Goal: Task Accomplishment & Management: Complete application form

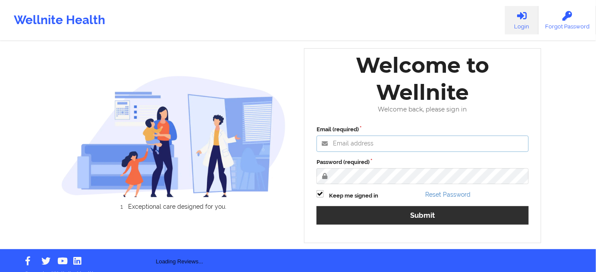
type input "russel@wellnite.com"
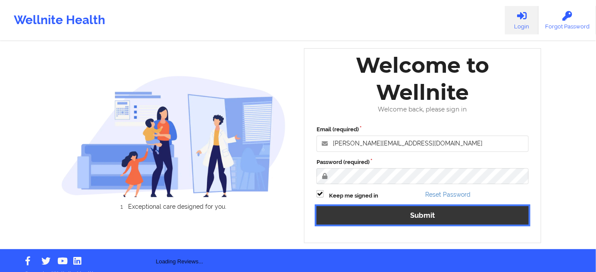
drag, startPoint x: 369, startPoint y: 215, endPoint x: 366, endPoint y: 9, distance: 205.7
click at [369, 214] on button "Submit" at bounding box center [422, 216] width 212 height 19
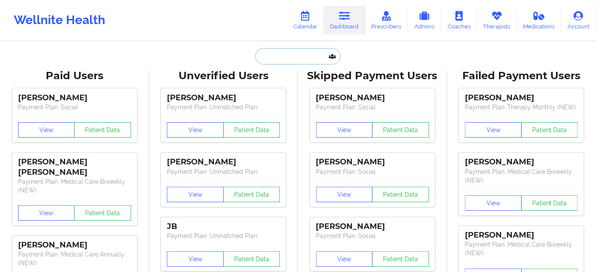
click at [297, 50] on input "text" at bounding box center [297, 56] width 85 height 16
paste input "snelson3094@gmail.com"
type input "snelson3094@gmail.com"
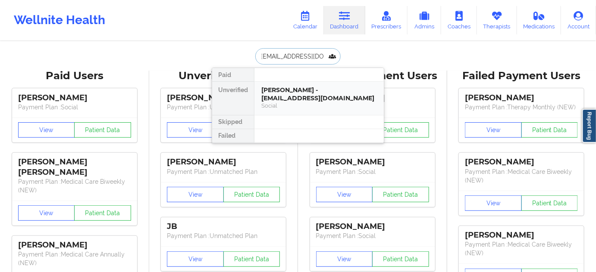
click at [282, 94] on div "Steven Nelson - snelson3094@gmail.com" at bounding box center [319, 94] width 116 height 16
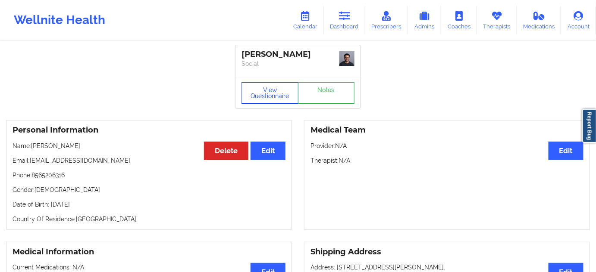
click at [257, 101] on button "View Questionnaire" at bounding box center [269, 93] width 57 height 22
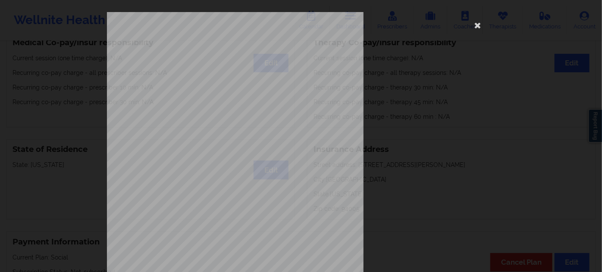
scroll to position [139, 0]
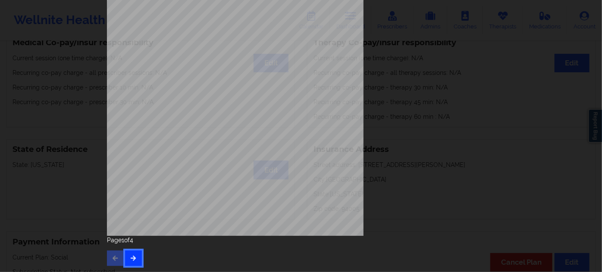
click at [132, 258] on icon "button" at bounding box center [133, 258] width 7 height 5
click at [133, 260] on icon "button" at bounding box center [133, 258] width 7 height 5
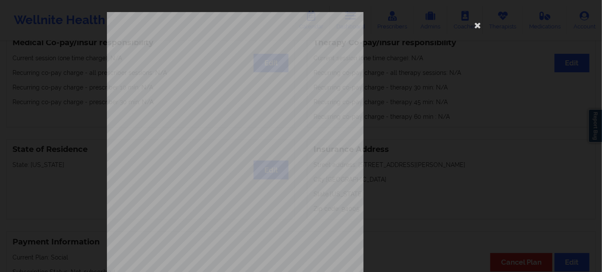
click at [209, 66] on span "902027070" at bounding box center [206, 67] width 19 height 4
copy span "902027070"
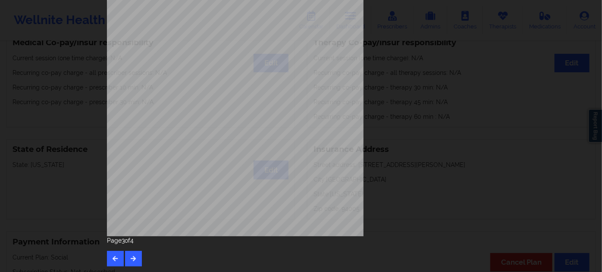
scroll to position [139, 0]
click at [113, 257] on icon "button" at bounding box center [115, 258] width 7 height 5
click at [115, 256] on icon "button" at bounding box center [115, 258] width 7 height 5
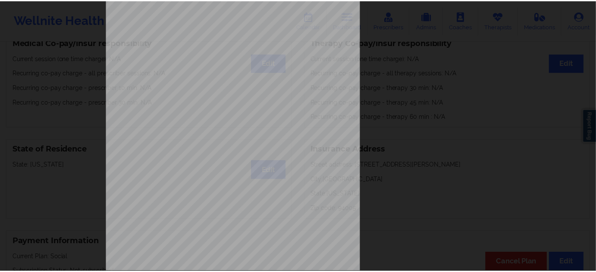
scroll to position [0, 0]
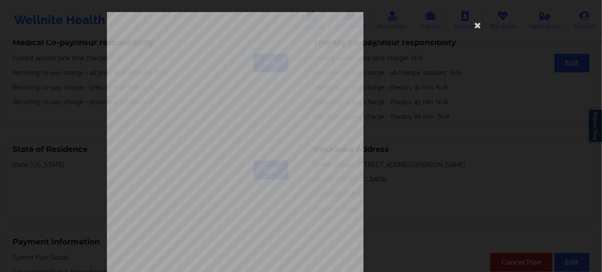
drag, startPoint x: 476, startPoint y: 23, endPoint x: 408, endPoint y: 48, distance: 72.7
click at [476, 24] on icon at bounding box center [478, 25] width 14 height 14
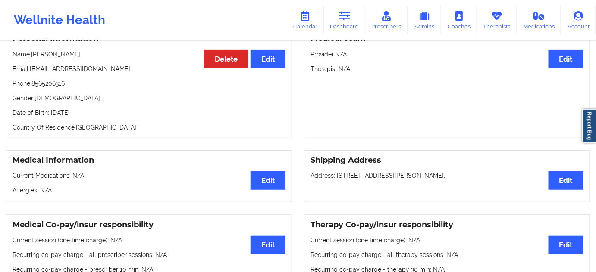
scroll to position [78, 0]
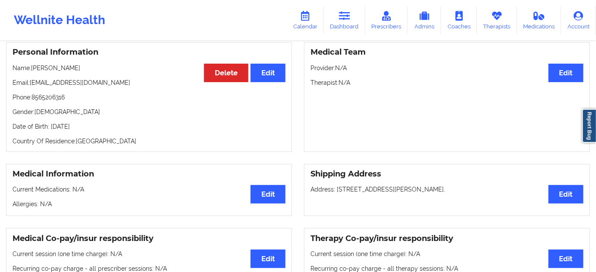
click at [101, 127] on p "Date of Birth: 30th of October 1994" at bounding box center [149, 126] width 273 height 9
copy p "1994"
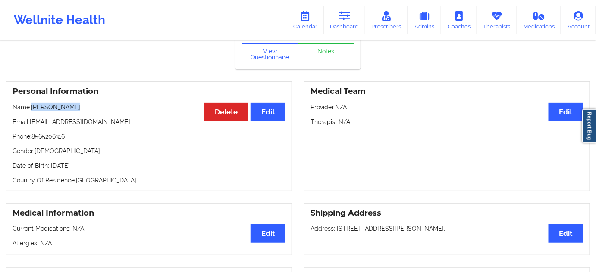
drag, startPoint x: 81, startPoint y: 106, endPoint x: 41, endPoint y: 111, distance: 40.0
click at [31, 107] on p "Name: Steven Nelson" at bounding box center [149, 107] width 273 height 9
copy p "Steven Nelson"
click at [101, 164] on p "Date of Birth: 30th of October 1994" at bounding box center [149, 166] width 273 height 9
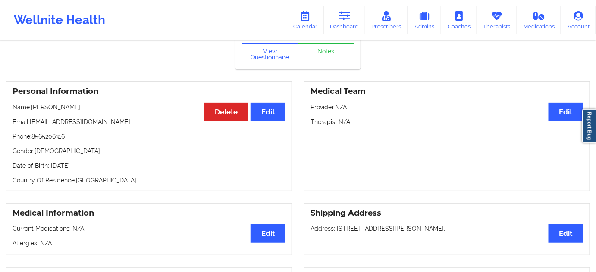
copy p "1994"
drag, startPoint x: 115, startPoint y: 177, endPoint x: 117, endPoint y: 169, distance: 8.4
click at [116, 177] on p "Country Of Residence: United States" at bounding box center [149, 180] width 273 height 9
drag, startPoint x: 112, startPoint y: 158, endPoint x: 166, endPoint y: 116, distance: 68.1
click at [51, 162] on div "Personal Information Edit Delete Name: Steven Nelson Email: snelson3094@gmail.c…" at bounding box center [149, 136] width 286 height 110
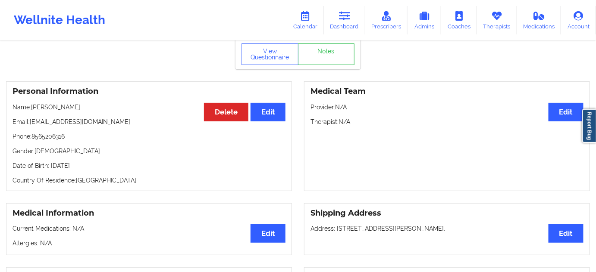
copy p "30th of October 1994"
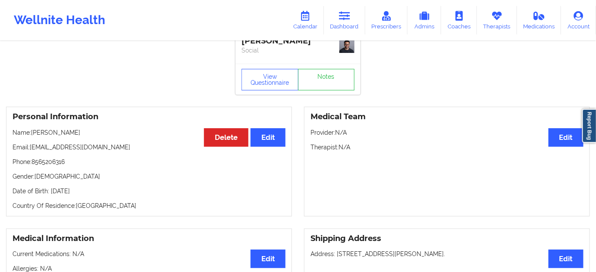
scroll to position [0, 0]
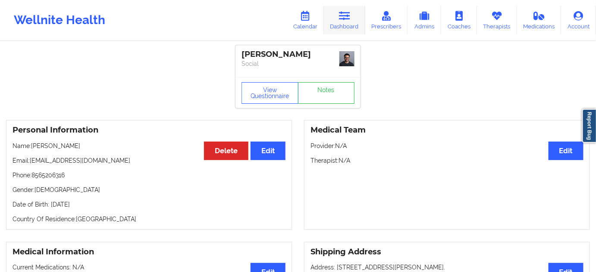
click at [338, 22] on link "Dashboard" at bounding box center [344, 20] width 41 height 28
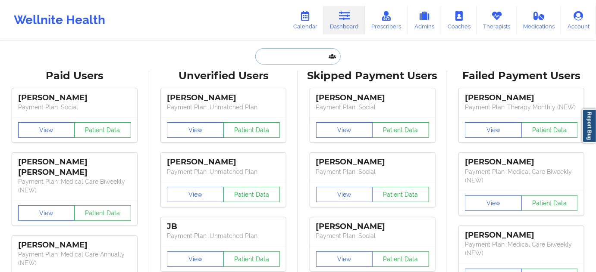
click at [308, 59] on input "text" at bounding box center [297, 56] width 85 height 16
paste input "cynthia.cox420@aol.com"
type input "cynthia.cox420@aol.com"
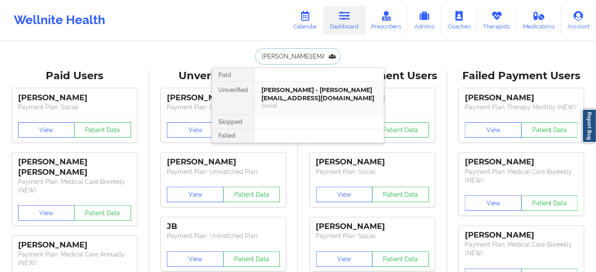
click at [309, 101] on div "Cynthia DiBiase-Cox - cynthia.cox420@aol.com" at bounding box center [319, 94] width 116 height 16
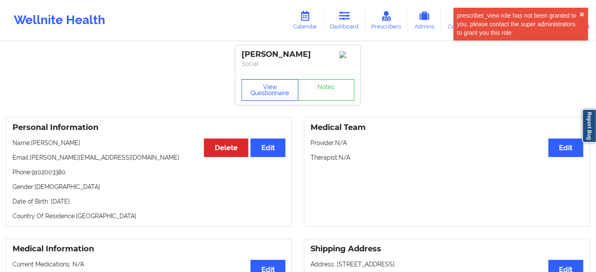
click at [271, 86] on button "View Questionnaire" at bounding box center [269, 90] width 57 height 22
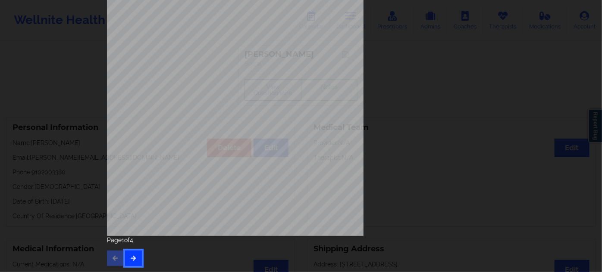
click at [132, 262] on button "button" at bounding box center [133, 259] width 17 height 16
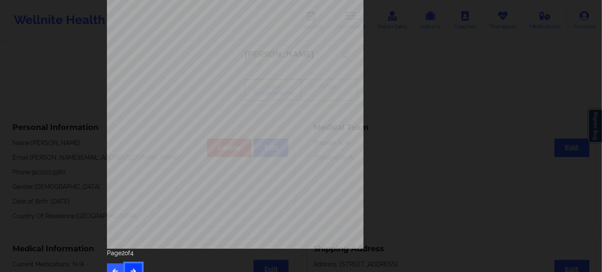
scroll to position [139, 0]
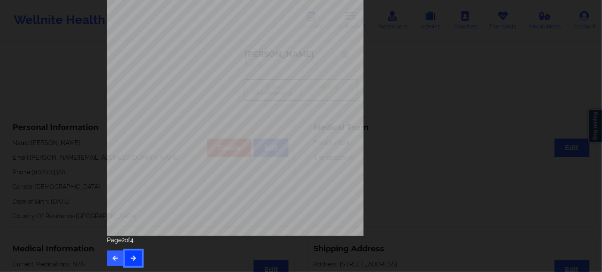
click at [133, 261] on icon "button" at bounding box center [133, 258] width 7 height 5
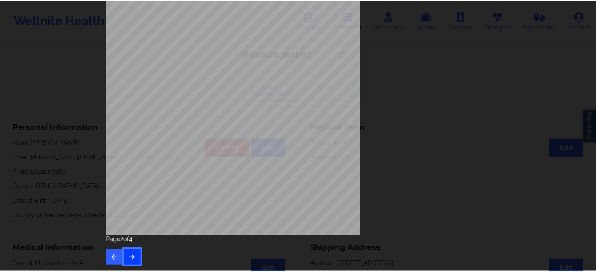
scroll to position [0, 0]
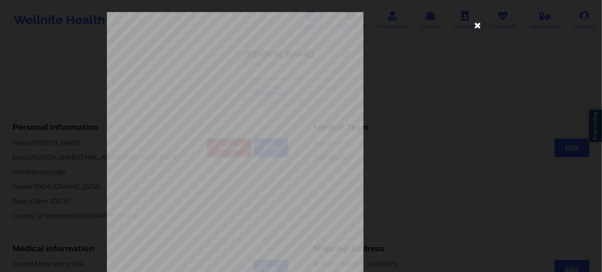
click at [480, 31] on icon at bounding box center [478, 25] width 14 height 14
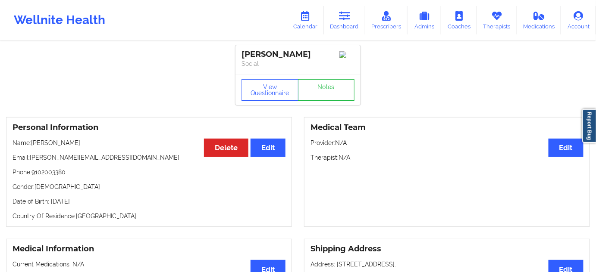
click at [112, 206] on p "Date of Birth: 21st of September 1969" at bounding box center [149, 201] width 273 height 9
copy p "1969"
drag, startPoint x: 269, startPoint y: 94, endPoint x: 297, endPoint y: 146, distance: 59.0
click at [269, 94] on button "View Questionnaire" at bounding box center [269, 90] width 57 height 22
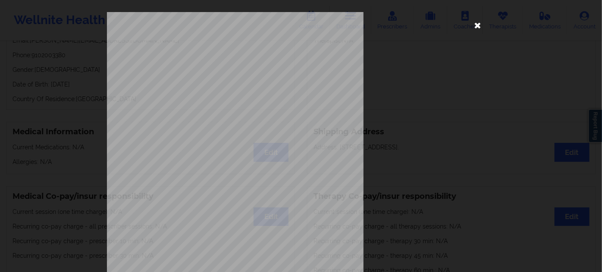
click at [478, 26] on icon at bounding box center [478, 25] width 14 height 14
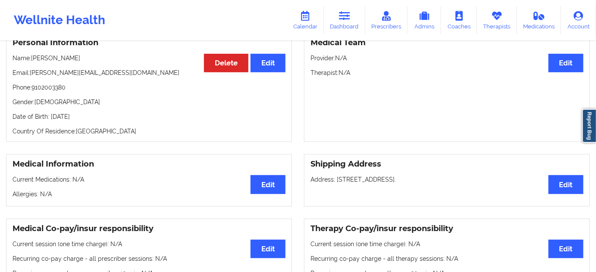
scroll to position [39, 0]
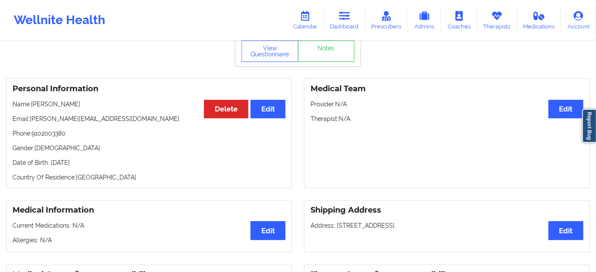
drag, startPoint x: 118, startPoint y: 158, endPoint x: 55, endPoint y: 163, distance: 63.1
click at [49, 164] on div "Personal Information Edit Delete Name: Cynthia DiBiase-Cox Email: cynthia.cox42…" at bounding box center [149, 133] width 286 height 110
copy p "21st of September 1969"
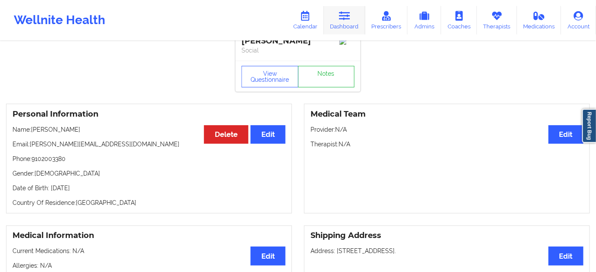
scroll to position [0, 0]
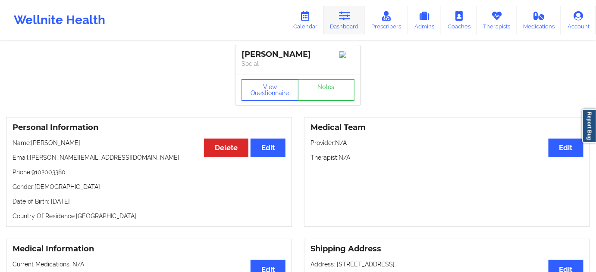
click at [350, 25] on link "Dashboard" at bounding box center [344, 20] width 41 height 28
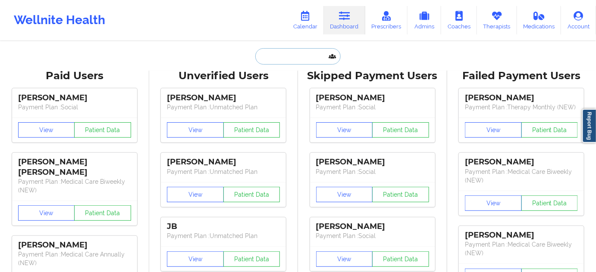
click at [298, 56] on input "text" at bounding box center [297, 56] width 85 height 16
paste input "sarahfm99@gmail.com"
type input "sarahfm99@gmail.com"
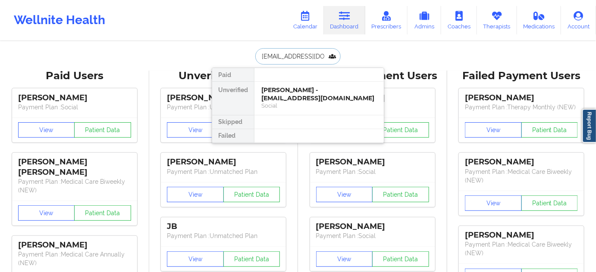
click at [307, 98] on div "Sarah Mulligan - sarahfm99@gmail.com" at bounding box center [319, 94] width 116 height 16
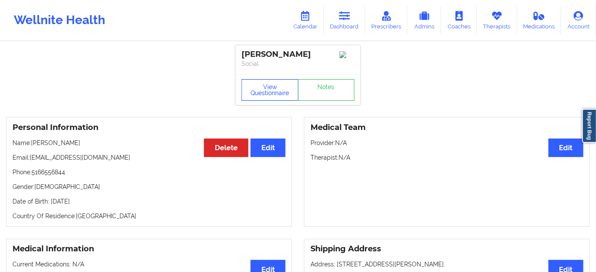
click at [269, 92] on button "View Questionnaire" at bounding box center [269, 90] width 57 height 22
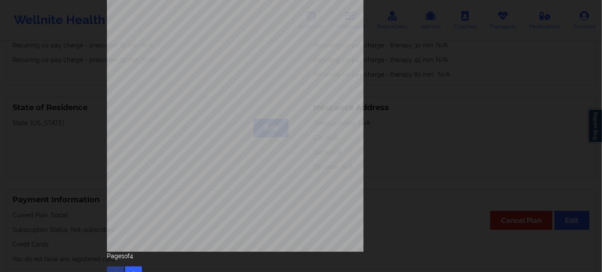
scroll to position [139, 0]
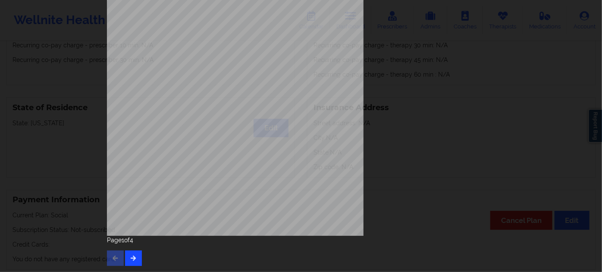
drag, startPoint x: 128, startPoint y: 270, endPoint x: 128, endPoint y: 262, distance: 8.2
click at [128, 268] on div "1161 Mission St San Francisco, CA, 94103 What state do you live in ? New York F…" at bounding box center [301, 69] width 400 height 405
click at [130, 259] on icon "button" at bounding box center [133, 258] width 7 height 5
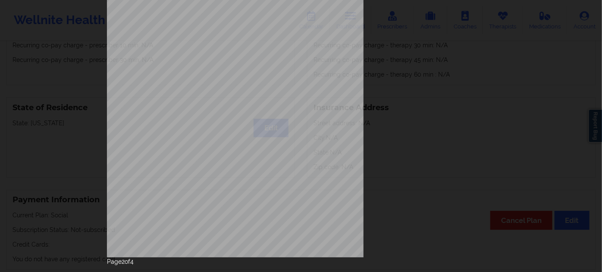
click at [126, 258] on p "Page 2 of 4" at bounding box center [301, 262] width 388 height 9
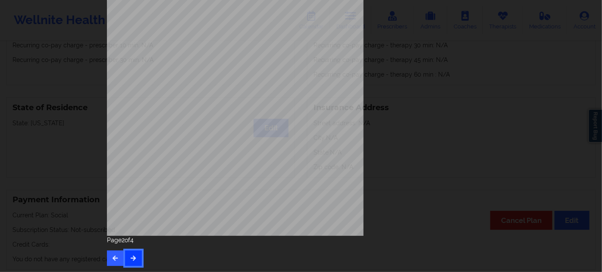
drag, startPoint x: 130, startPoint y: 258, endPoint x: 135, endPoint y: 253, distance: 6.4
click at [131, 258] on icon "button" at bounding box center [133, 258] width 7 height 5
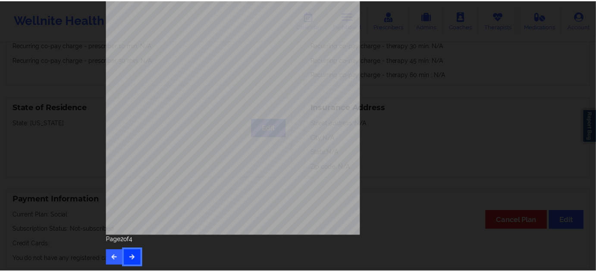
scroll to position [0, 0]
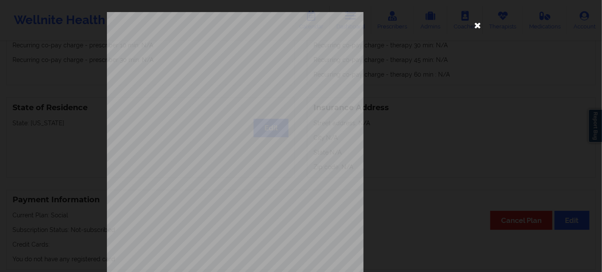
click at [479, 23] on icon at bounding box center [478, 25] width 14 height 14
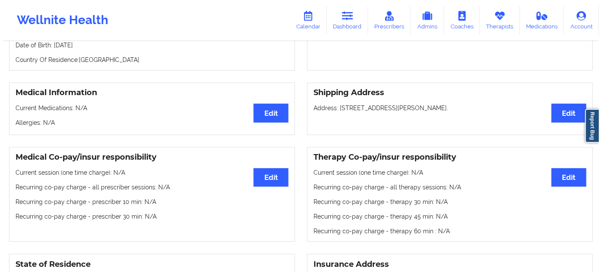
scroll to position [39, 0]
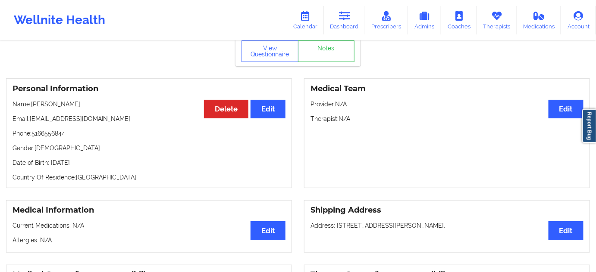
click at [105, 162] on p "Date of Birth: 21st of September 1963" at bounding box center [149, 163] width 273 height 9
copy p "1963"
drag, startPoint x: 287, startPoint y: 58, endPoint x: 306, endPoint y: 23, distance: 39.5
click at [288, 57] on button "View Questionnaire" at bounding box center [269, 52] width 57 height 22
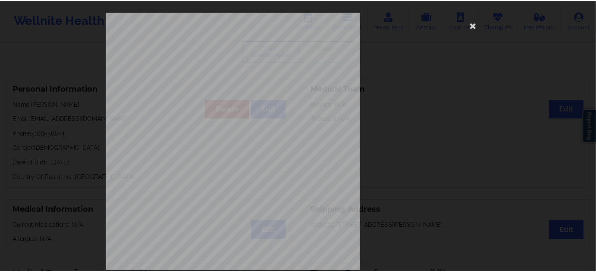
scroll to position [0, 0]
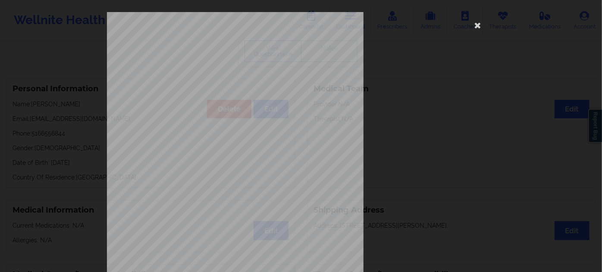
drag, startPoint x: 472, startPoint y: 28, endPoint x: 433, endPoint y: 6, distance: 44.6
click at [471, 28] on icon at bounding box center [478, 25] width 14 height 14
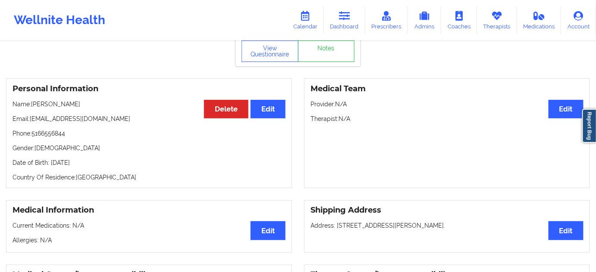
drag, startPoint x: 122, startPoint y: 159, endPoint x: 58, endPoint y: 156, distance: 63.5
click at [49, 158] on div "Personal Information Edit Delete Name: Sarah Mulligan Email: sarahfm99@gmail.co…" at bounding box center [149, 133] width 286 height 110
copy p "21st of September 1963"
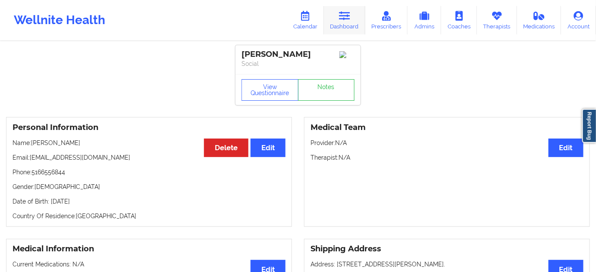
click at [359, 22] on link "Dashboard" at bounding box center [344, 20] width 41 height 28
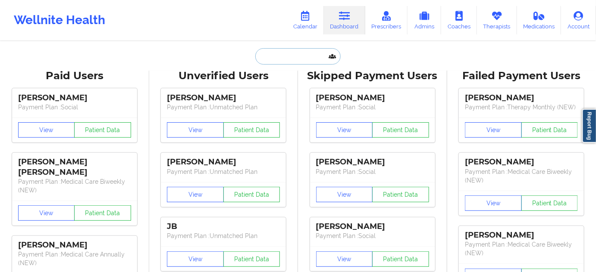
click at [297, 56] on input "text" at bounding box center [297, 56] width 85 height 16
paste input "sylopezcruz@gmail.com"
type input "sylopezcruz@gmail.com"
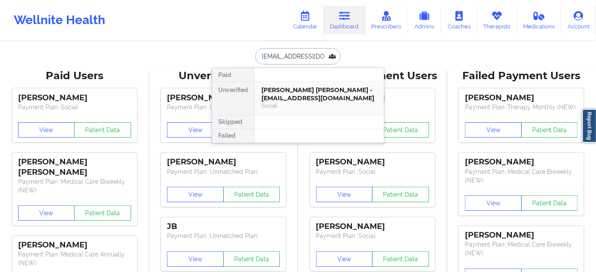
click at [310, 100] on div "Sandra Lopez Cruz - sylopezcruz@gmail.com" at bounding box center [319, 94] width 116 height 16
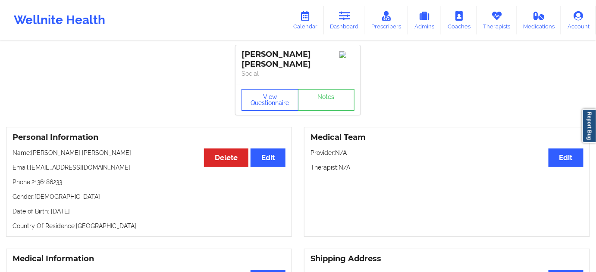
click at [263, 89] on button "View Questionnaire" at bounding box center [269, 100] width 57 height 22
click at [264, 90] on div "View Questionnaire Notes" at bounding box center [297, 100] width 113 height 22
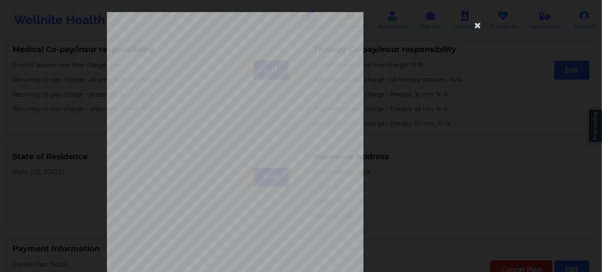
scroll to position [139, 0]
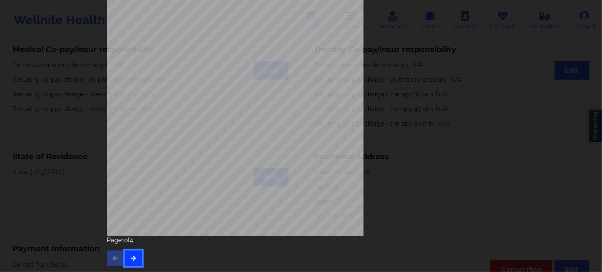
click at [132, 254] on button "button" at bounding box center [133, 259] width 17 height 16
click at [129, 264] on button "button" at bounding box center [133, 259] width 17 height 16
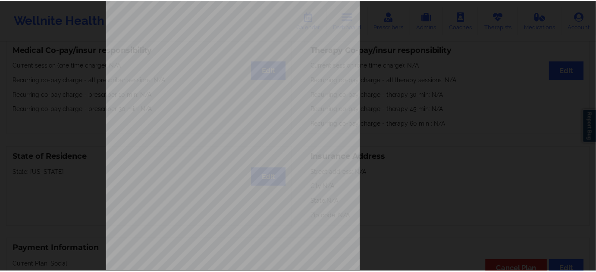
scroll to position [0, 0]
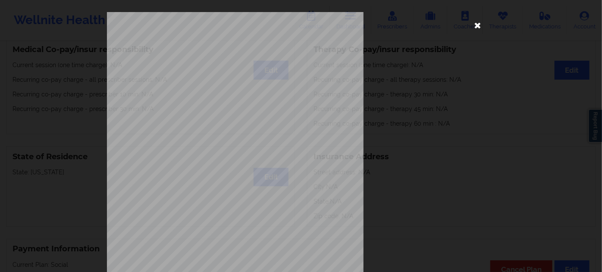
click at [475, 24] on icon at bounding box center [478, 25] width 14 height 14
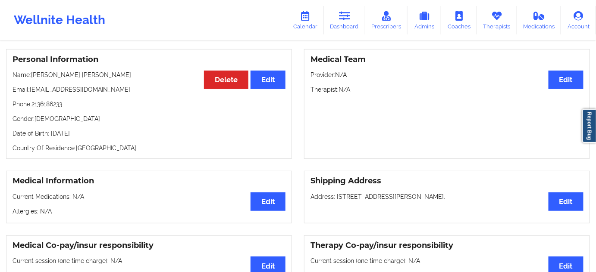
scroll to position [39, 0]
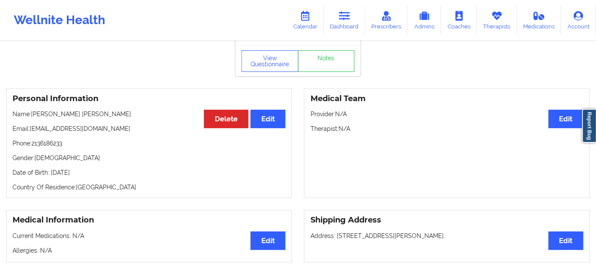
click at [91, 169] on p "Date of Birth: 15th of June 1995" at bounding box center [149, 173] width 273 height 9
copy p "1995"
click at [116, 183] on p "Country Of Residence: United States" at bounding box center [149, 187] width 273 height 9
drag, startPoint x: 102, startPoint y: 163, endPoint x: 50, endPoint y: 160, distance: 51.8
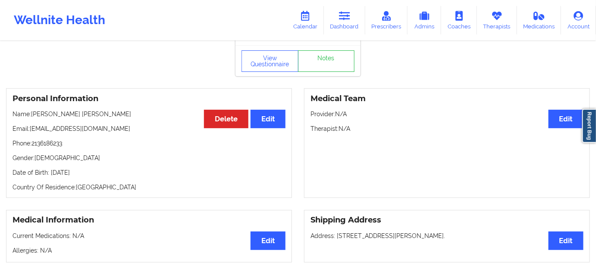
click at [50, 169] on p "Date of Birth: 15th of June 1995" at bounding box center [149, 173] width 273 height 9
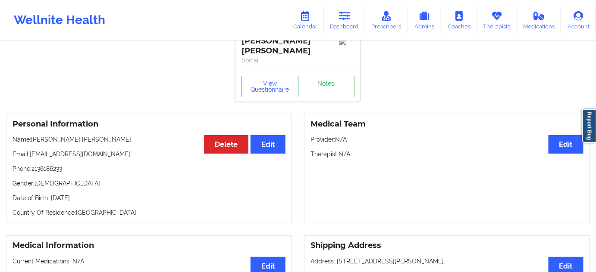
scroll to position [0, 0]
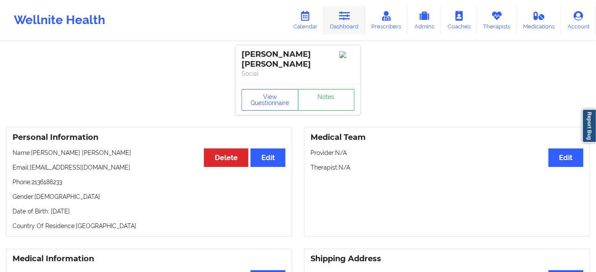
click at [344, 22] on link "Dashboard" at bounding box center [344, 20] width 41 height 28
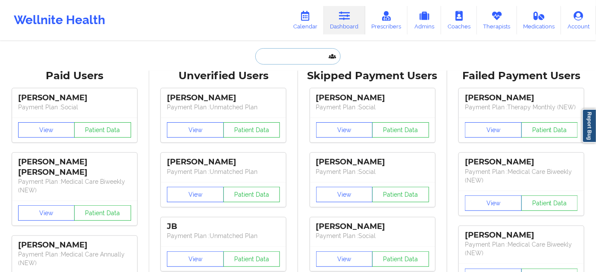
click at [298, 63] on input "text" at bounding box center [297, 56] width 85 height 16
paste input "alectund@gmail.com"
type input "alectund@gmail.com"
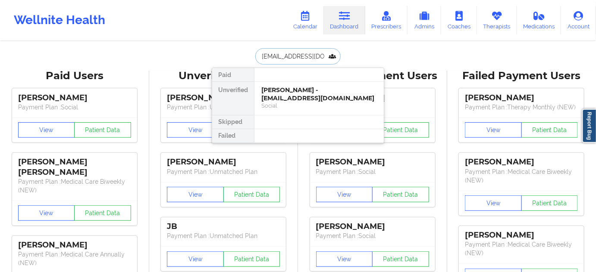
drag, startPoint x: 291, startPoint y: 94, endPoint x: 314, endPoint y: 3, distance: 94.5
click at [292, 94] on div "Alec Tundidor - alectund@gmail.com" at bounding box center [319, 94] width 116 height 16
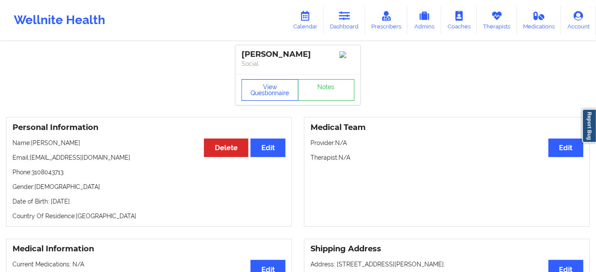
click at [267, 93] on button "View Questionnaire" at bounding box center [269, 90] width 57 height 22
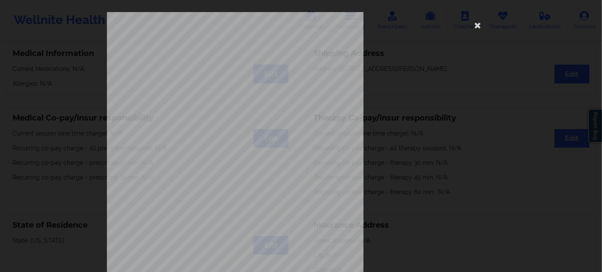
scroll to position [139, 0]
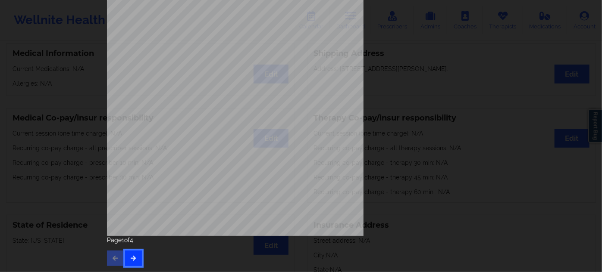
click at [130, 263] on button "button" at bounding box center [133, 259] width 17 height 16
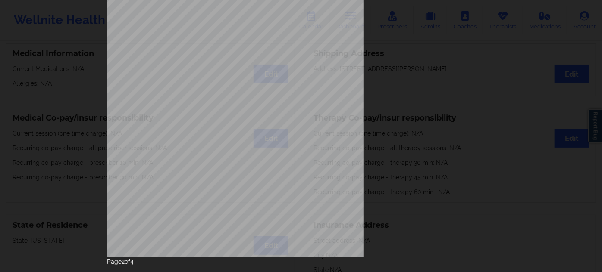
click at [130, 263] on p "Page 2 of 4" at bounding box center [301, 262] width 388 height 9
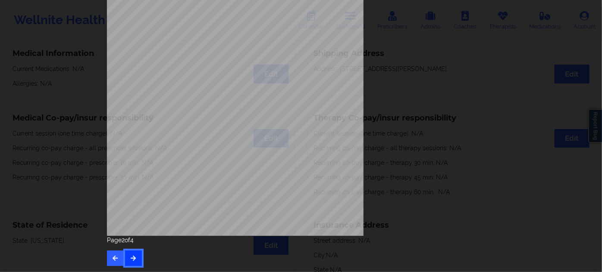
click at [132, 260] on icon "button" at bounding box center [133, 258] width 7 height 5
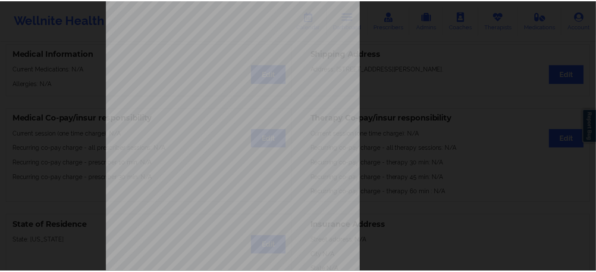
scroll to position [0, 0]
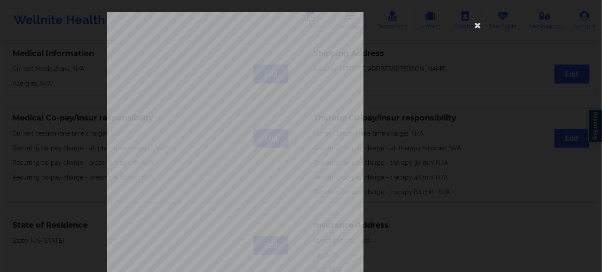
drag, startPoint x: 476, startPoint y: 25, endPoint x: 343, endPoint y: 51, distance: 135.8
click at [476, 24] on icon at bounding box center [478, 25] width 14 height 14
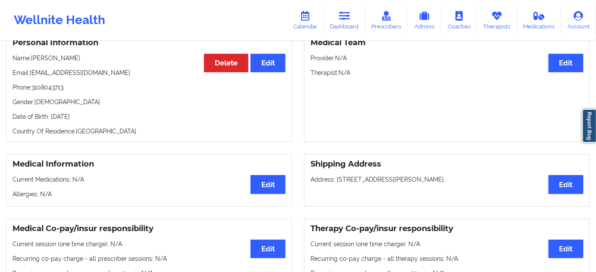
scroll to position [78, 0]
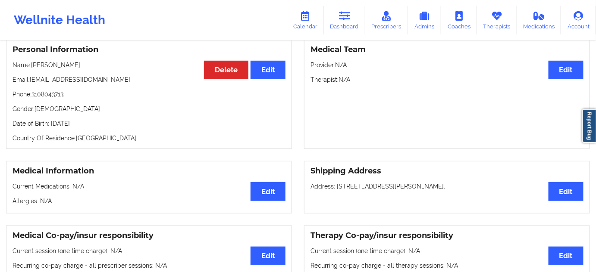
click at [90, 127] on p "Date of Birth: 4th of July 1980" at bounding box center [149, 123] width 273 height 9
click at [89, 127] on p "Date of Birth: 4th of July 1980" at bounding box center [149, 123] width 273 height 9
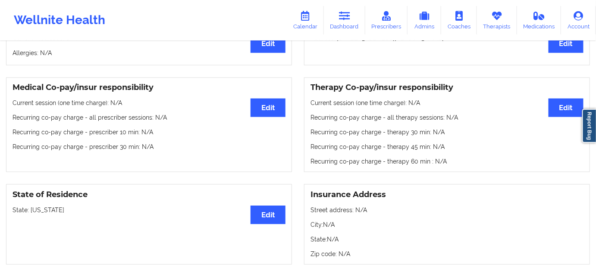
scroll to position [117, 0]
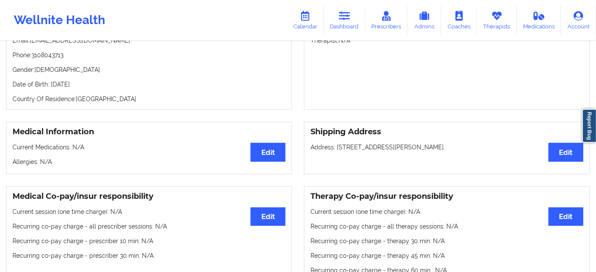
click at [109, 98] on p "Country Of Residence: United States" at bounding box center [149, 99] width 273 height 9
drag, startPoint x: 102, startPoint y: 84, endPoint x: 66, endPoint y: 75, distance: 36.7
click at [49, 79] on div "Personal Information Edit Delete Name: Alec Tundidor Email: alectund@gmail.com …" at bounding box center [149, 55] width 286 height 110
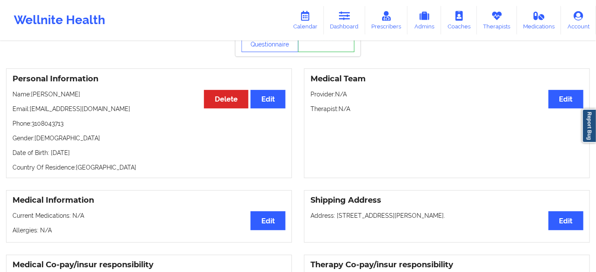
scroll to position [0, 0]
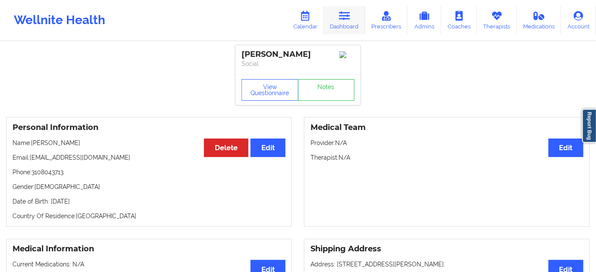
click at [344, 20] on icon at bounding box center [344, 15] width 11 height 9
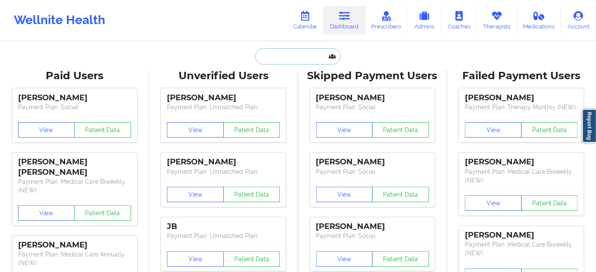
click at [304, 62] on input "text" at bounding box center [297, 56] width 85 height 16
paste input "krwarnick@bellsouth.net"
type input "krwarnick@bellsouth.net"
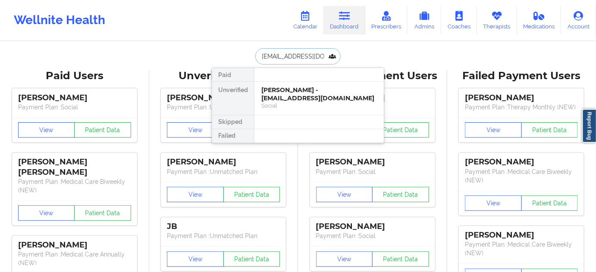
drag, startPoint x: 306, startPoint y: 95, endPoint x: 319, endPoint y: 3, distance: 92.4
click at [306, 95] on div "ROBERT WARNICK - krwarnick@bellsouth.net" at bounding box center [319, 94] width 116 height 16
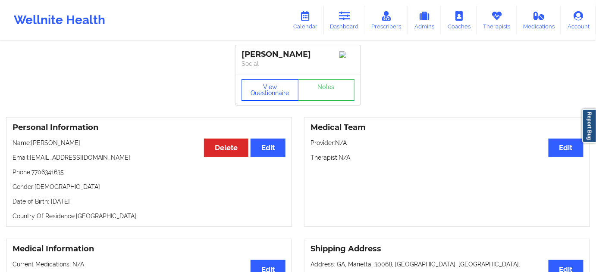
click at [279, 91] on button "View Questionnaire" at bounding box center [269, 90] width 57 height 22
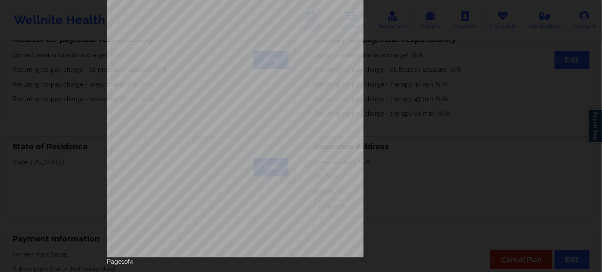
scroll to position [139, 0]
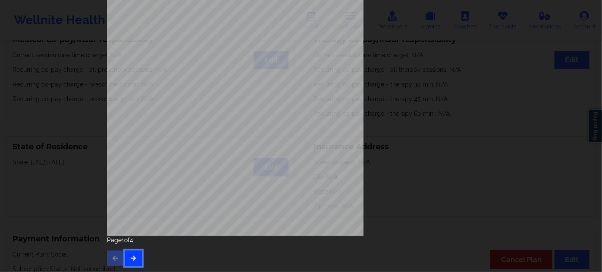
click at [128, 251] on button "button" at bounding box center [133, 259] width 17 height 16
click at [132, 260] on icon "button" at bounding box center [133, 258] width 7 height 5
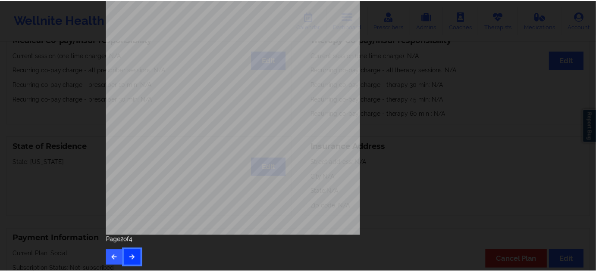
scroll to position [0, 0]
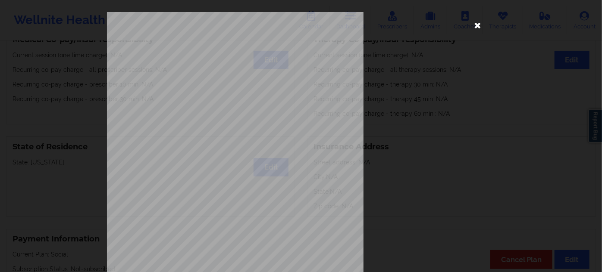
click at [476, 24] on icon at bounding box center [478, 25] width 14 height 14
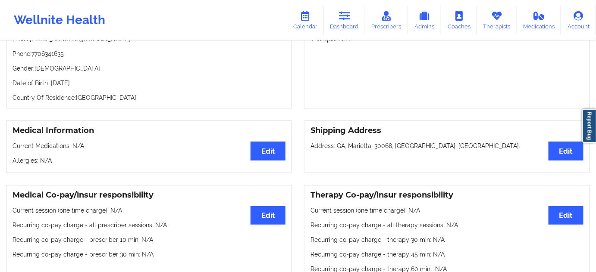
scroll to position [39, 0]
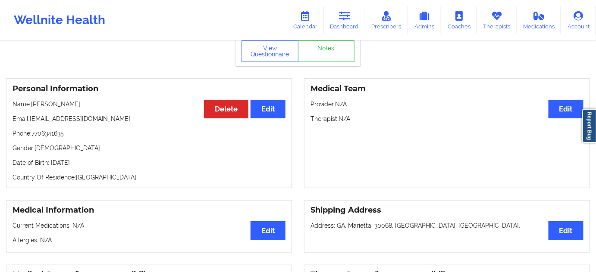
click at [104, 163] on p "Date of Birth: 4th of December 1971" at bounding box center [149, 163] width 273 height 9
drag, startPoint x: 278, startPoint y: 60, endPoint x: 288, endPoint y: 100, distance: 41.5
click at [278, 59] on button "View Questionnaire" at bounding box center [269, 52] width 57 height 22
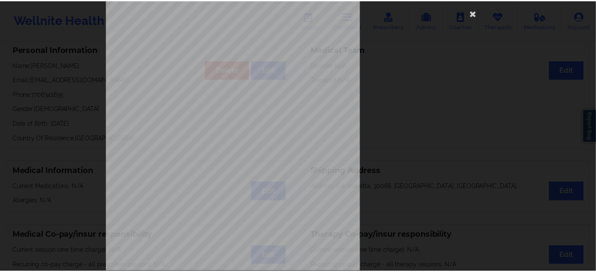
scroll to position [0, 0]
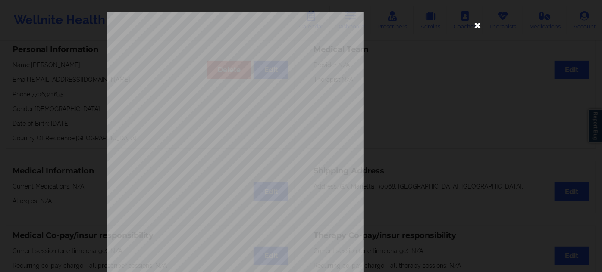
click at [478, 22] on icon at bounding box center [478, 25] width 14 height 14
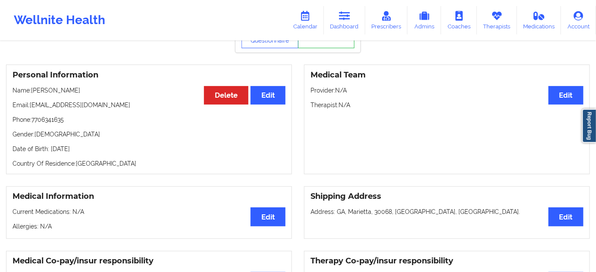
scroll to position [39, 0]
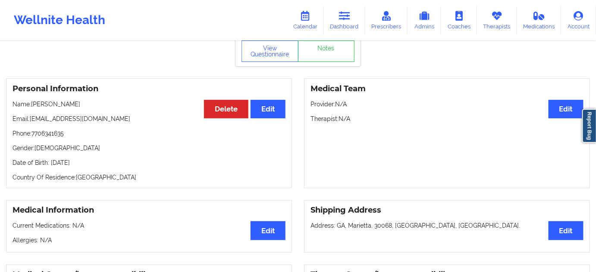
drag, startPoint x: 114, startPoint y: 164, endPoint x: 50, endPoint y: 163, distance: 63.8
click at [50, 163] on p "Date of Birth: 4th of December 1971" at bounding box center [149, 163] width 273 height 9
click at [342, 19] on icon at bounding box center [344, 15] width 11 height 9
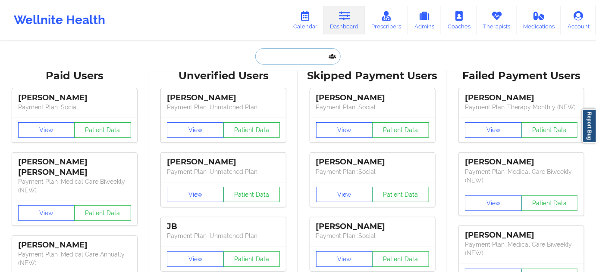
click at [297, 60] on input "text" at bounding box center [297, 56] width 85 height 16
paste input "rebeccaedumais@gmail.com"
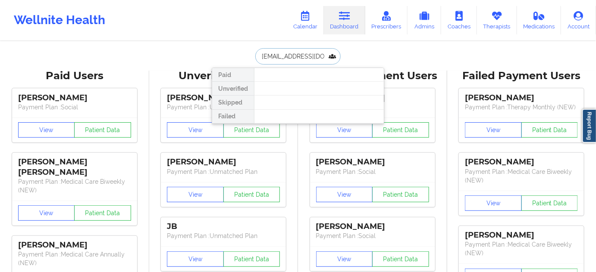
click at [307, 55] on input "rebeccaedumais@gmail.com" at bounding box center [297, 56] width 85 height 16
paste input "teresaest88"
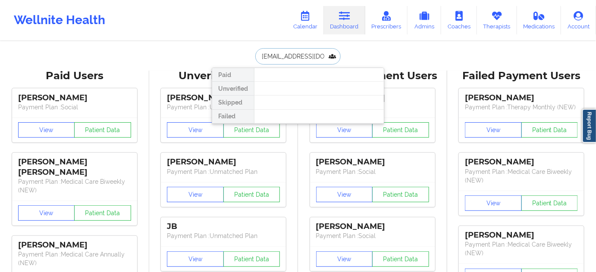
type input "teresaest88@gmail.com"
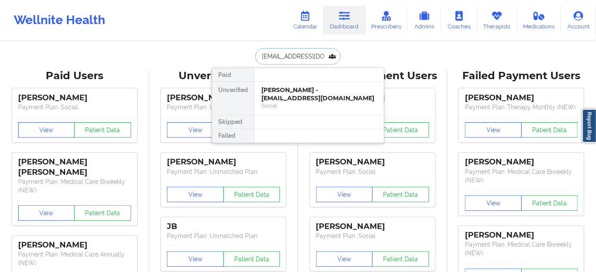
drag, startPoint x: 313, startPoint y: 94, endPoint x: 323, endPoint y: 5, distance: 89.0
click at [311, 94] on div "Teresa Estrada - teresaest88@gmail.com" at bounding box center [319, 94] width 116 height 16
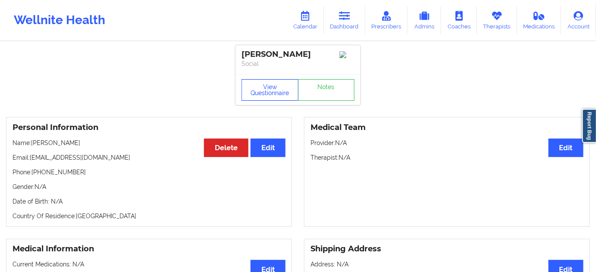
drag, startPoint x: 277, startPoint y: 95, endPoint x: 275, endPoint y: 103, distance: 8.3
click at [276, 94] on button "View Questionnaire" at bounding box center [269, 90] width 57 height 22
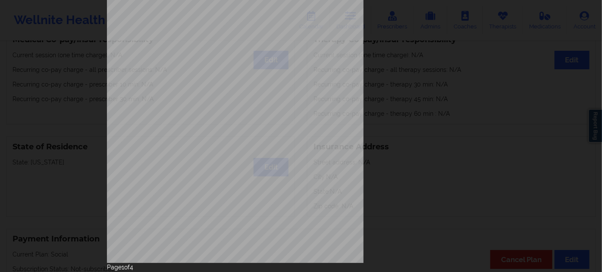
scroll to position [139, 0]
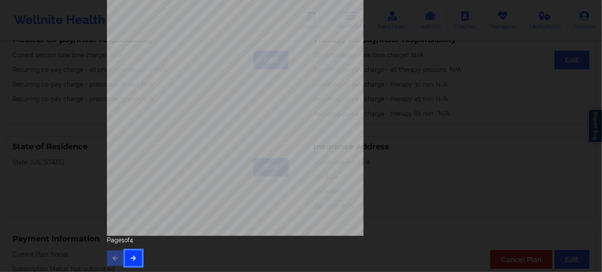
click at [127, 262] on button "button" at bounding box center [133, 259] width 17 height 16
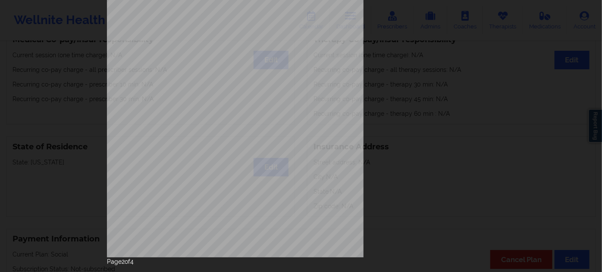
click at [131, 262] on p "Page 2 of 4" at bounding box center [301, 262] width 388 height 9
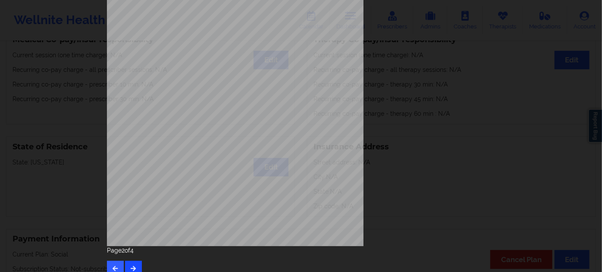
scroll to position [139, 0]
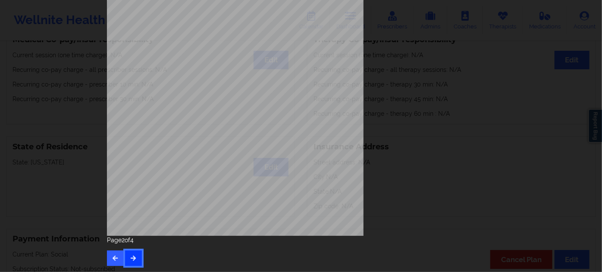
click at [134, 261] on button "button" at bounding box center [133, 259] width 17 height 16
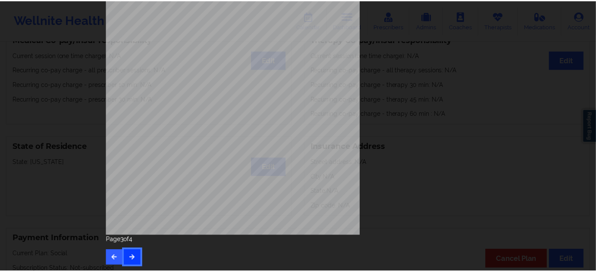
scroll to position [0, 0]
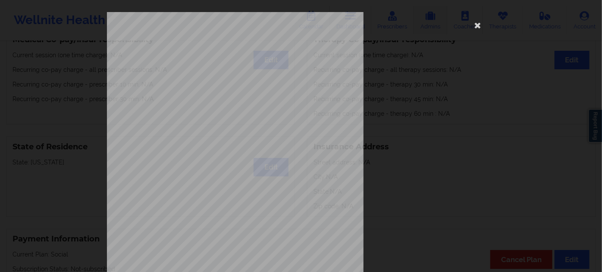
drag, startPoint x: 478, startPoint y: 24, endPoint x: 422, endPoint y: 10, distance: 57.6
click at [478, 24] on icon at bounding box center [478, 25] width 14 height 14
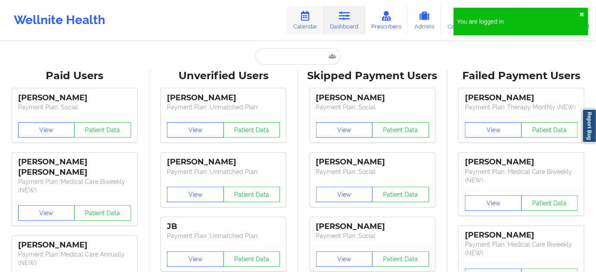
click at [310, 12] on icon at bounding box center [305, 15] width 11 height 9
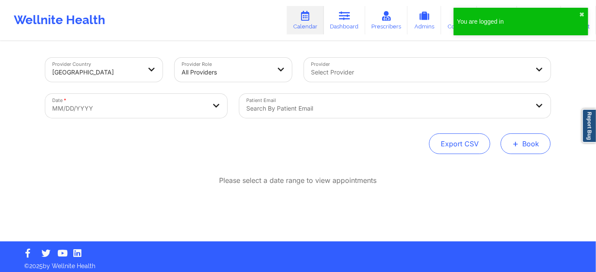
click at [531, 140] on button "+ Book" at bounding box center [526, 144] width 50 height 21
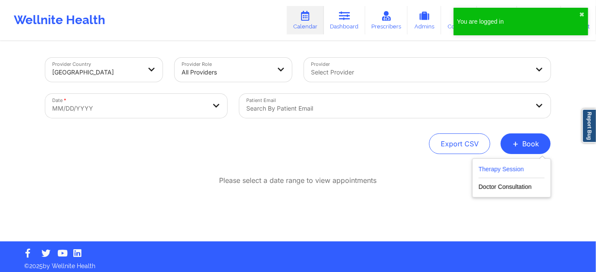
click at [523, 169] on button "Therapy Session" at bounding box center [512, 171] width 66 height 14
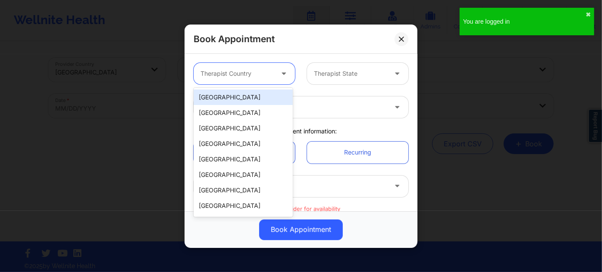
click at [267, 72] on div at bounding box center [236, 74] width 73 height 10
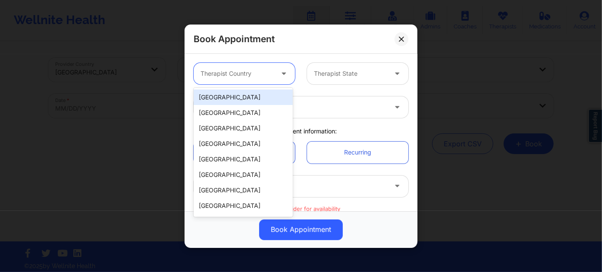
drag, startPoint x: 259, startPoint y: 95, endPoint x: 280, endPoint y: 89, distance: 21.4
click at [259, 95] on div "[GEOGRAPHIC_DATA]" at bounding box center [243, 98] width 99 height 16
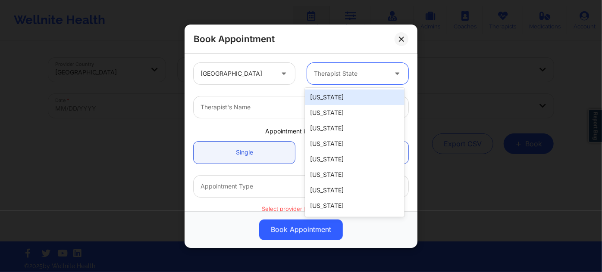
click at [335, 73] on div at bounding box center [350, 74] width 73 height 10
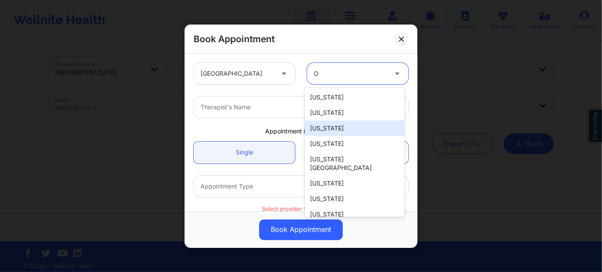
type input "OR"
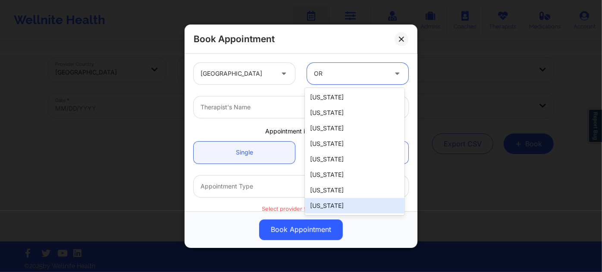
click at [361, 207] on div "[US_STATE]" at bounding box center [354, 206] width 99 height 16
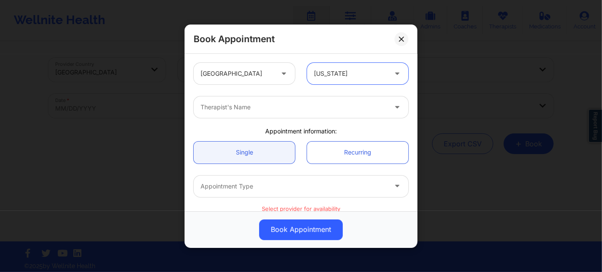
click at [322, 106] on div at bounding box center [293, 107] width 186 height 10
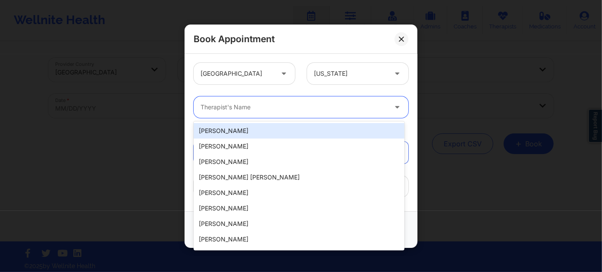
paste input "[PERSON_NAME]"
type input "[PERSON_NAME]"
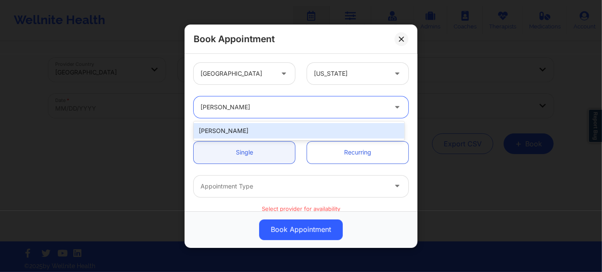
click at [300, 128] on div "[PERSON_NAME]" at bounding box center [299, 131] width 211 height 16
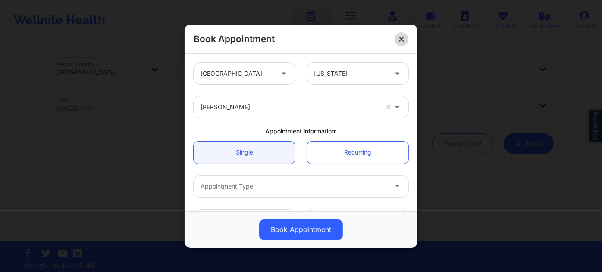
click at [398, 40] on button at bounding box center [401, 39] width 14 height 14
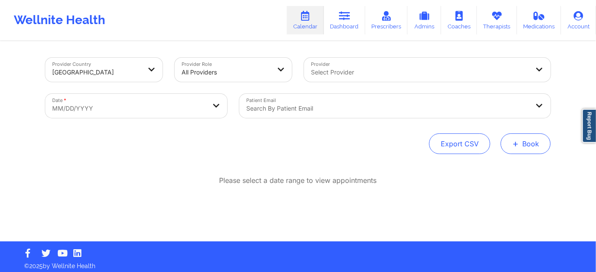
click at [526, 144] on button "+ Book" at bounding box center [526, 144] width 50 height 21
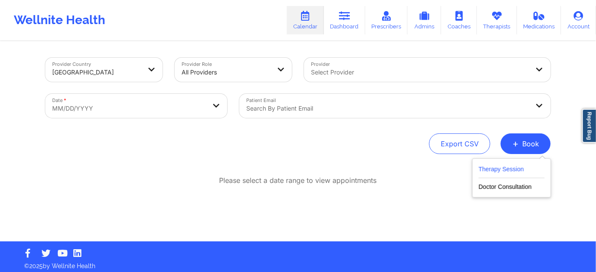
click at [514, 171] on button "Therapy Session" at bounding box center [512, 171] width 66 height 14
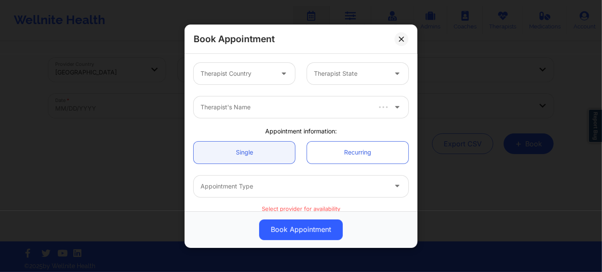
drag, startPoint x: 248, startPoint y: 72, endPoint x: 274, endPoint y: 79, distance: 27.0
click at [249, 72] on div at bounding box center [236, 74] width 73 height 10
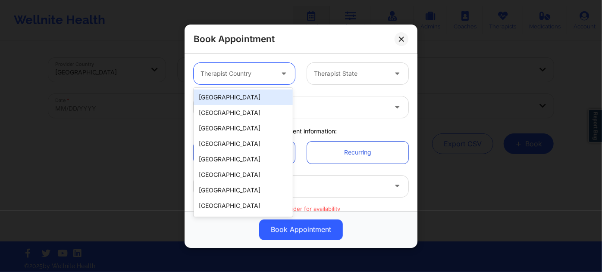
drag, startPoint x: 240, startPoint y: 97, endPoint x: 287, endPoint y: 85, distance: 48.5
click at [240, 97] on div "[GEOGRAPHIC_DATA]" at bounding box center [243, 98] width 99 height 16
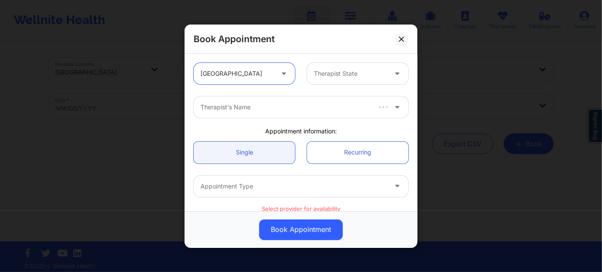
click at [359, 66] on div "Therapist State" at bounding box center [347, 74] width 81 height 22
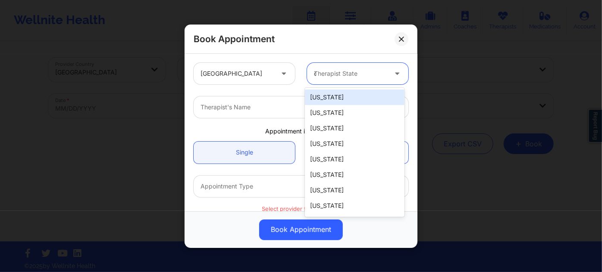
type input "ok"
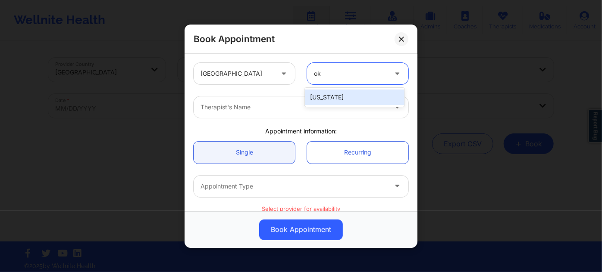
click at [348, 95] on div "[US_STATE]" at bounding box center [354, 98] width 99 height 16
click at [304, 107] on div at bounding box center [293, 107] width 186 height 10
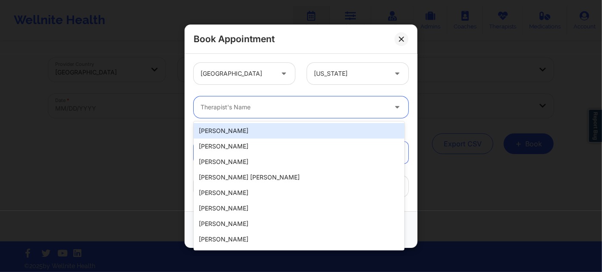
click at [289, 106] on div at bounding box center [293, 107] width 186 height 10
paste input "[PERSON_NAME]"
type input "[PERSON_NAME]"
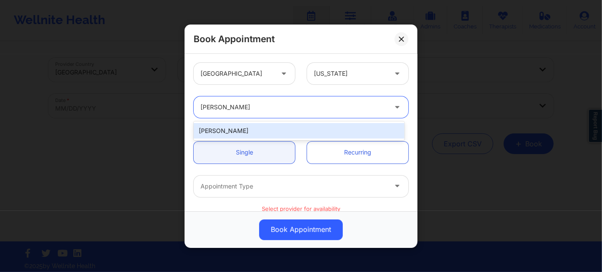
click at [302, 128] on div "[PERSON_NAME]" at bounding box center [299, 131] width 211 height 16
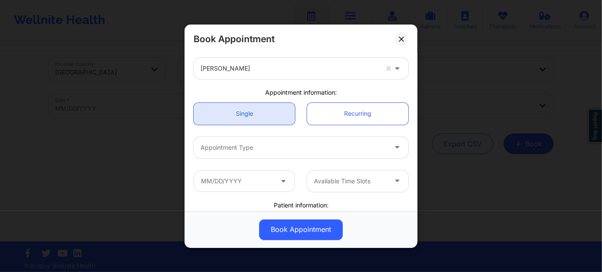
click at [252, 113] on link "Single" at bounding box center [244, 114] width 101 height 22
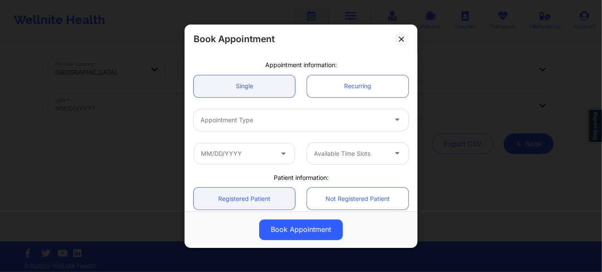
scroll to position [78, 0]
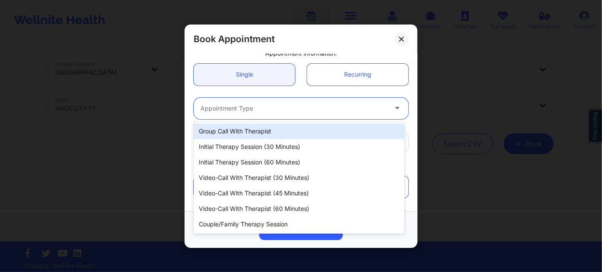
click at [267, 100] on div "Appointment Type" at bounding box center [291, 108] width 194 height 22
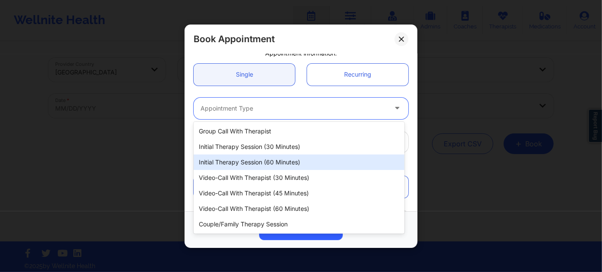
click at [297, 165] on div "Initial Therapy Session (60 minutes)" at bounding box center [299, 163] width 211 height 16
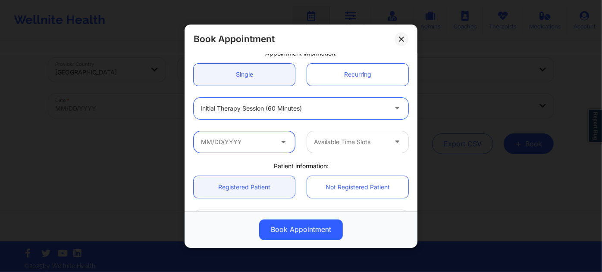
click at [235, 143] on input "text" at bounding box center [244, 142] width 101 height 22
